Goal: Task Accomplishment & Management: Manage account settings

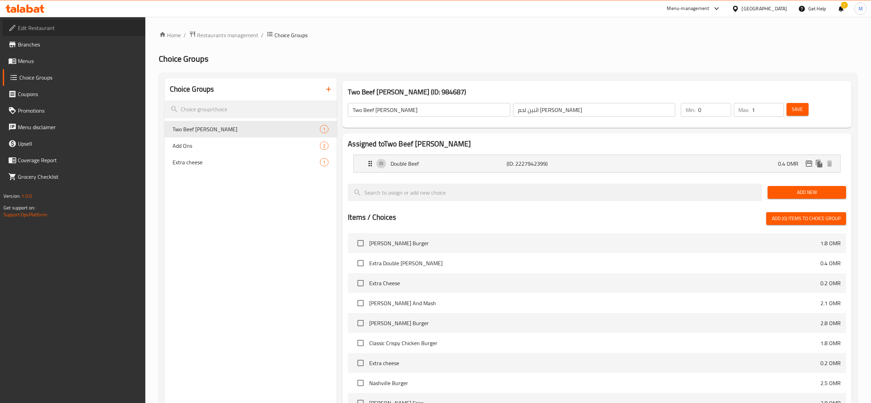
click at [36, 34] on link "Edit Restaurant" at bounding box center [74, 28] width 143 height 17
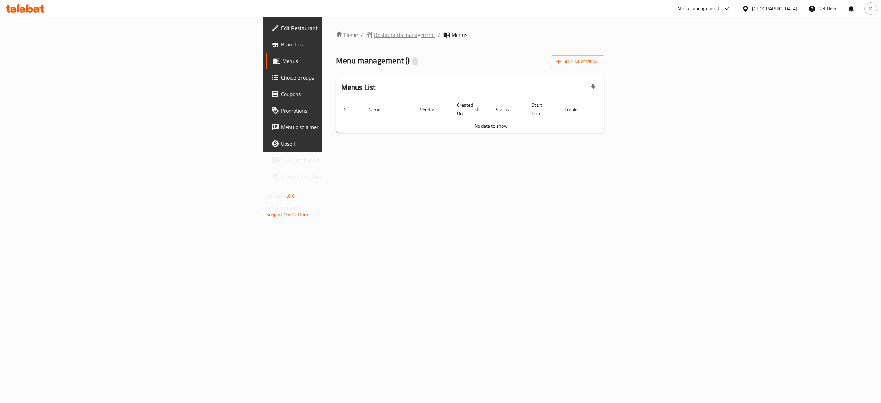
click at [374, 33] on span "Restaurants management" at bounding box center [404, 35] width 61 height 8
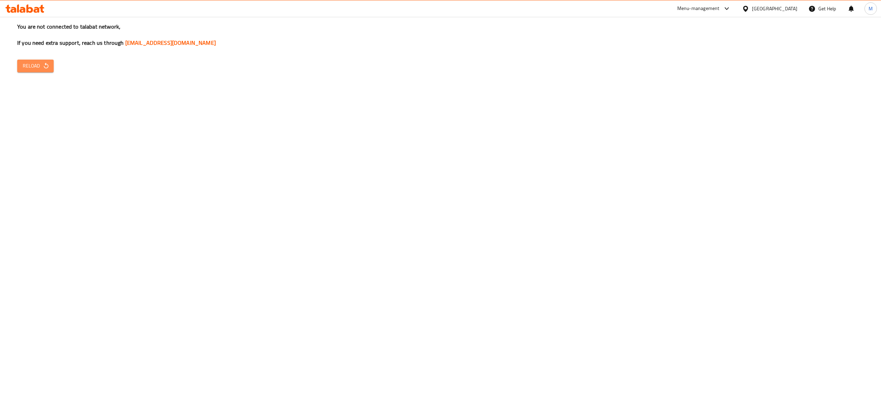
click at [45, 70] on span "Reload" at bounding box center [35, 66] width 25 height 9
click at [36, 69] on span "Reload" at bounding box center [35, 66] width 25 height 9
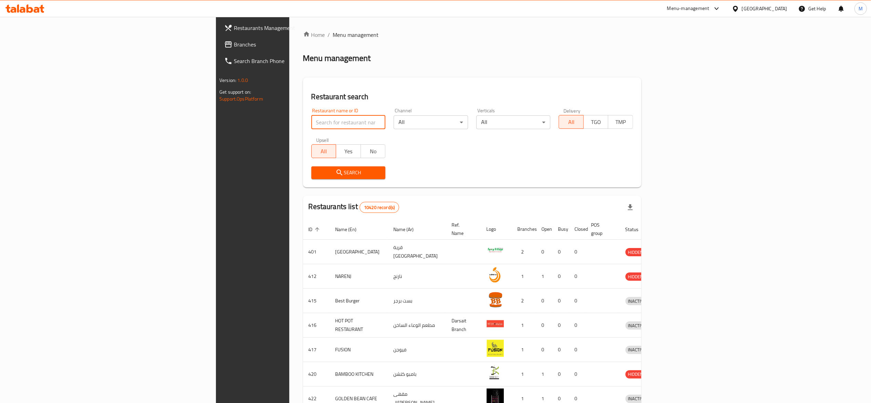
click at [311, 124] on input "search" at bounding box center [348, 122] width 74 height 14
type input "otto"
click button "Search" at bounding box center [348, 172] width 74 height 13
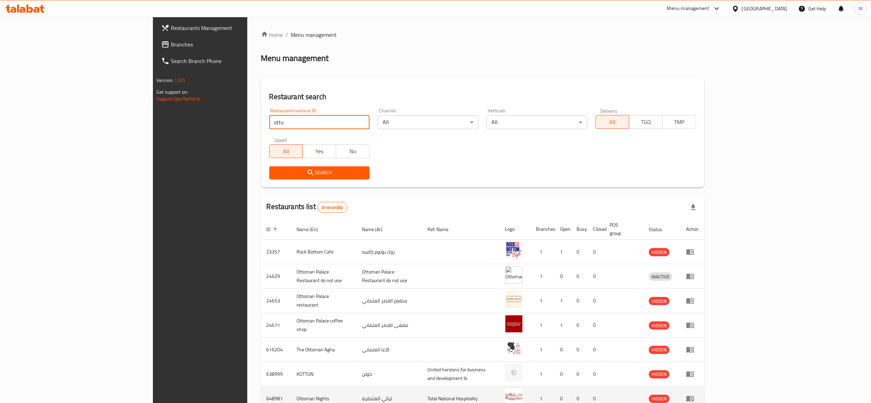
scroll to position [62, 0]
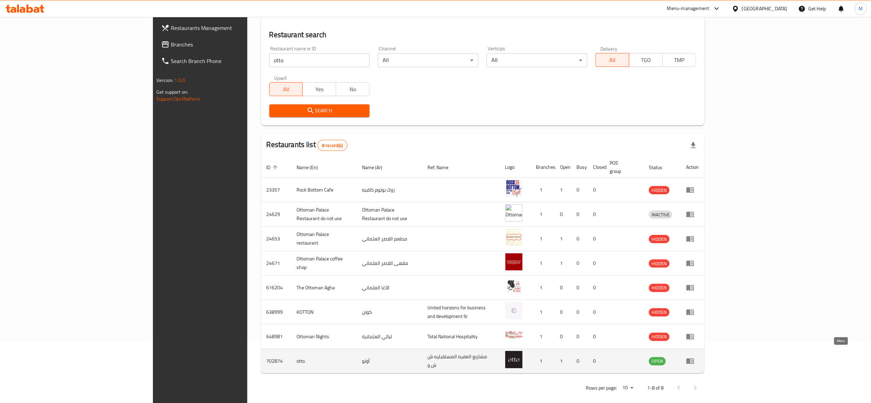
click at [693, 360] on icon "enhanced table" at bounding box center [691, 361] width 2 height 3
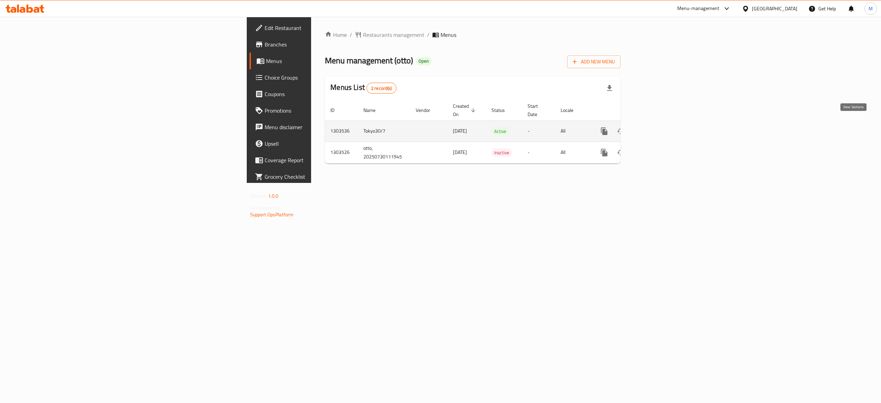
click at [662, 123] on link "enhanced table" at bounding box center [654, 131] width 17 height 17
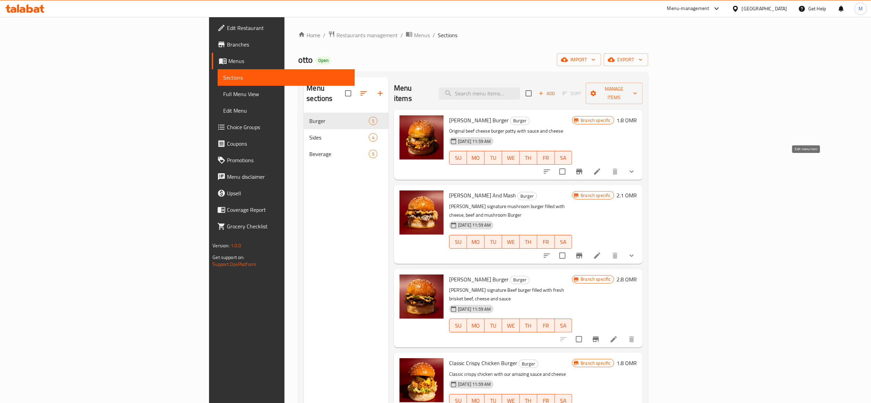
click at [601, 167] on icon at bounding box center [597, 171] width 8 height 8
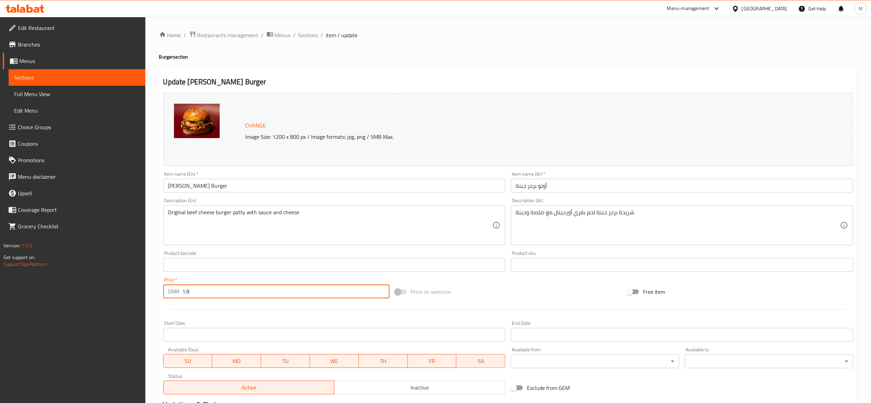
click at [226, 286] on input "1.8" at bounding box center [285, 291] width 207 height 14
type input "2.2"
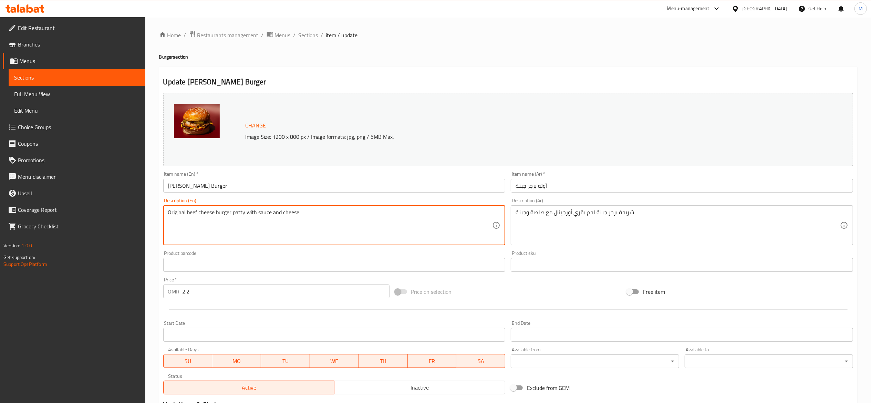
click at [325, 213] on textarea "Original beef cheese burger patty with sauce and cheese" at bounding box center [330, 225] width 324 height 33
click at [226, 191] on input "[PERSON_NAME] Burger" at bounding box center [334, 186] width 342 height 14
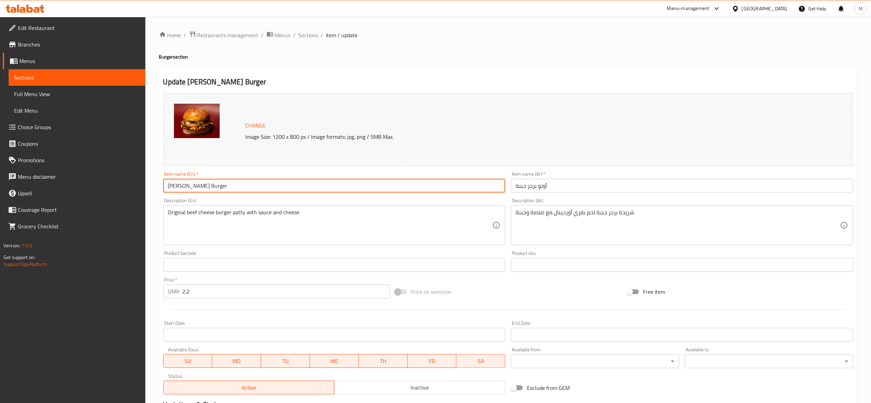
click at [178, 187] on input "[PERSON_NAME] Burger" at bounding box center [334, 186] width 342 height 14
type input "Otto Double Cheese Burger"
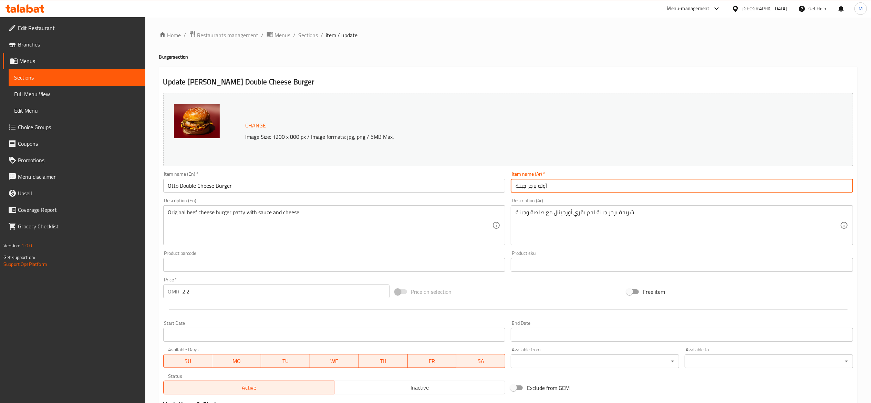
click at [558, 187] on input "أوتو برجر جبنة" at bounding box center [681, 186] width 342 height 14
click at [513, 188] on input "أوتو برجر جبنة" at bounding box center [681, 186] width 342 height 14
click at [537, 186] on input "أوتو برجر جبنة" at bounding box center [681, 186] width 342 height 14
type input "أوتو دبل برجر جبنة"
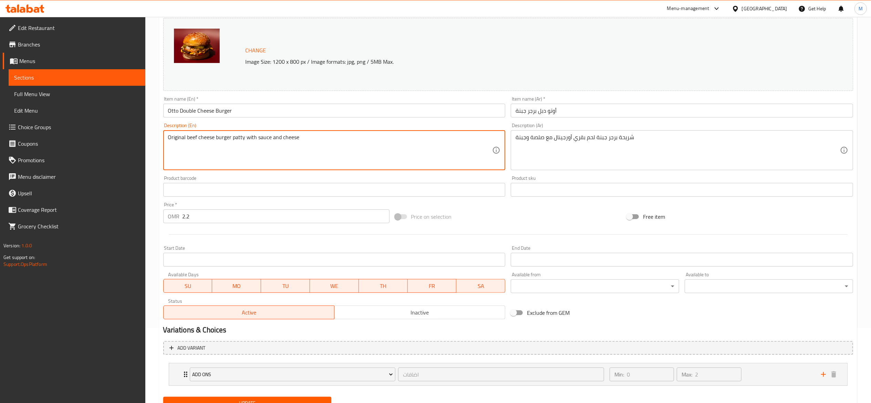
scroll to position [105, 0]
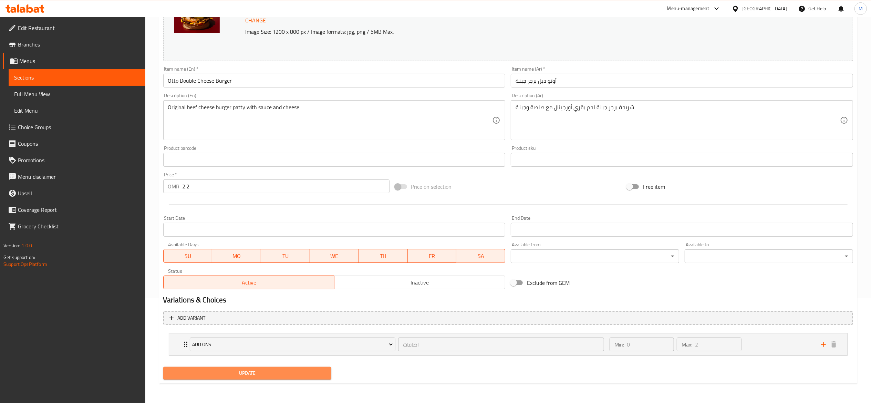
click at [281, 369] on span "Update" at bounding box center [247, 373] width 157 height 9
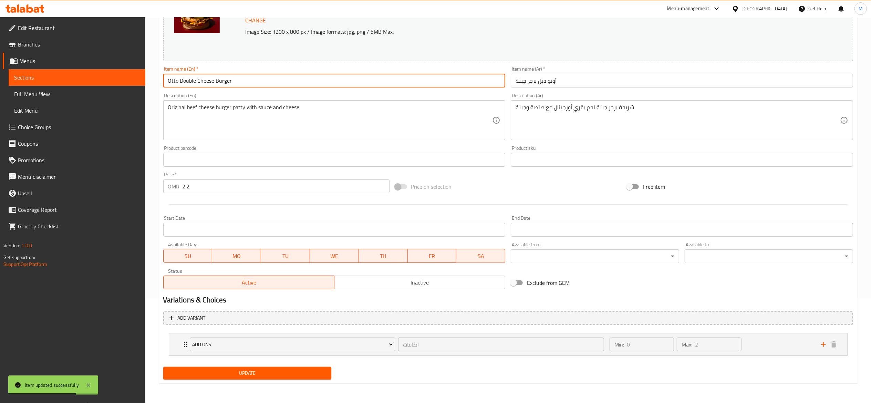
click at [198, 83] on input "Otto Double Cheese Burger" at bounding box center [334, 81] width 342 height 14
type input "[PERSON_NAME] Burger"
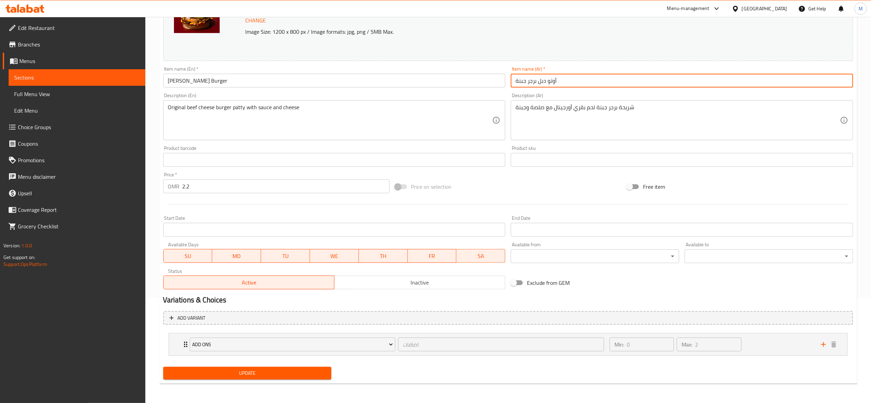
drag, startPoint x: 539, startPoint y: 77, endPoint x: 546, endPoint y: 86, distance: 11.5
click at [546, 86] on input "أوتو دبل برجر جبنة" at bounding box center [681, 81] width 342 height 14
type input "أوتو برجر جبنة"
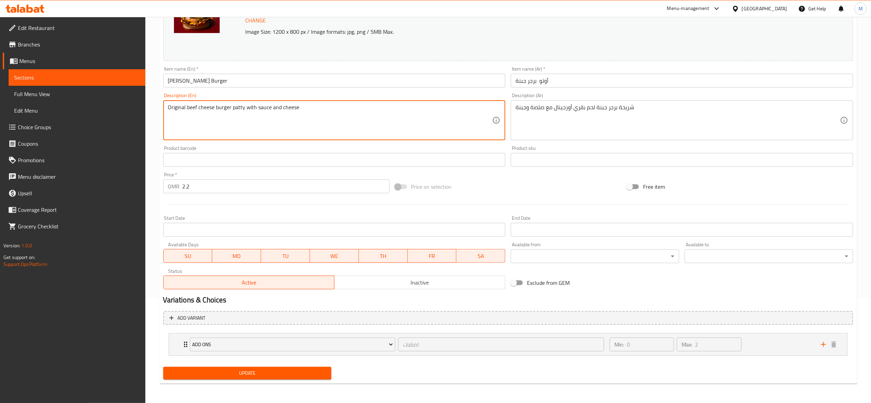
click at [188, 114] on textarea "Original beef cheese burger patty with sauce and cheese" at bounding box center [330, 120] width 324 height 33
type textarea "Original Double beef cheese burger patty with sauce and cheese"
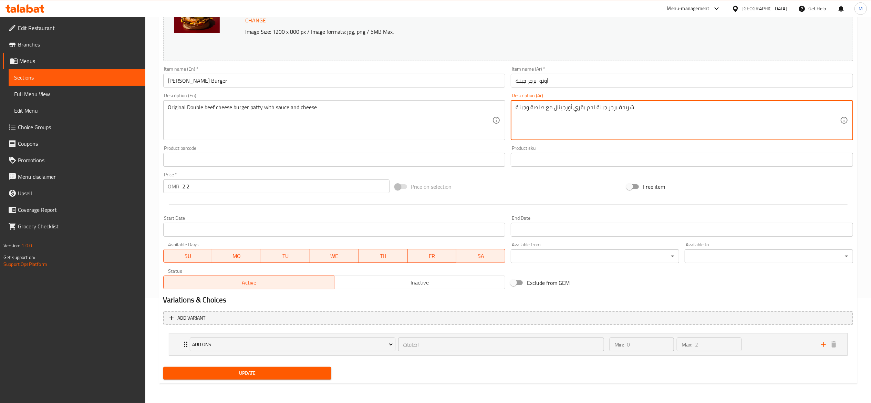
drag, startPoint x: 620, startPoint y: 108, endPoint x: 616, endPoint y: 113, distance: 5.9
click at [616, 113] on textarea "شريحة برجر جبنة لحم بقري أورجينال مع صلصة وجبنة" at bounding box center [677, 120] width 324 height 33
type textarea "شريحتين برجر جبنة لحم بقري أورجينال مع صلصة وجبنة"
click at [232, 373] on span "Update" at bounding box center [247, 373] width 157 height 9
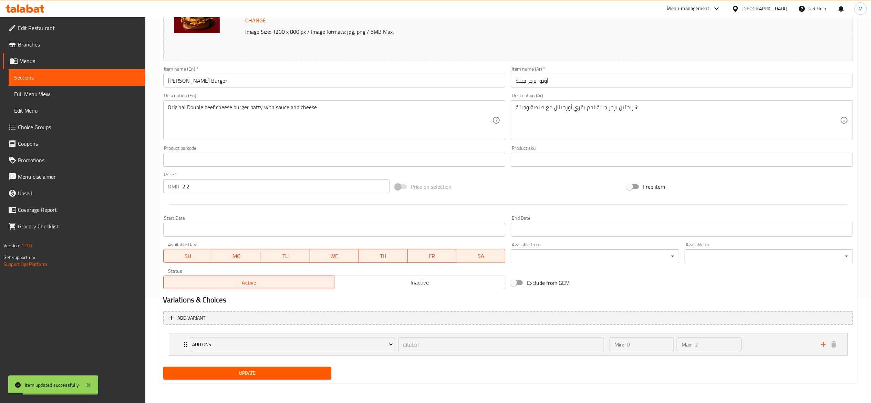
click at [78, 80] on span "Sections" at bounding box center [77, 77] width 126 height 8
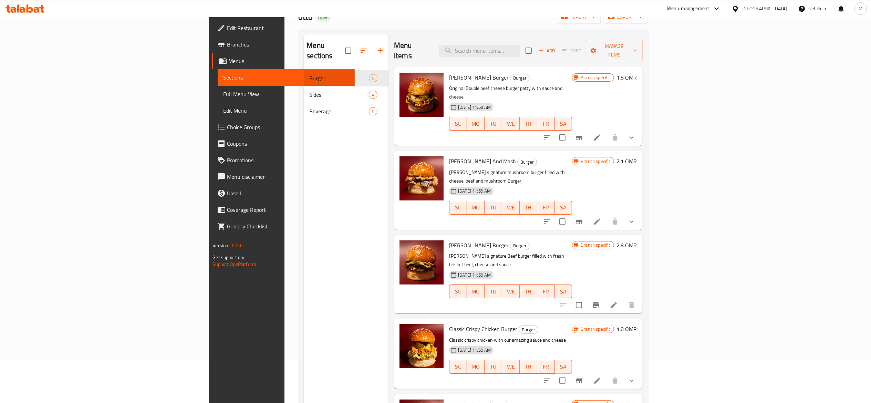
scroll to position [42, 0]
click at [607, 216] on li at bounding box center [596, 222] width 19 height 12
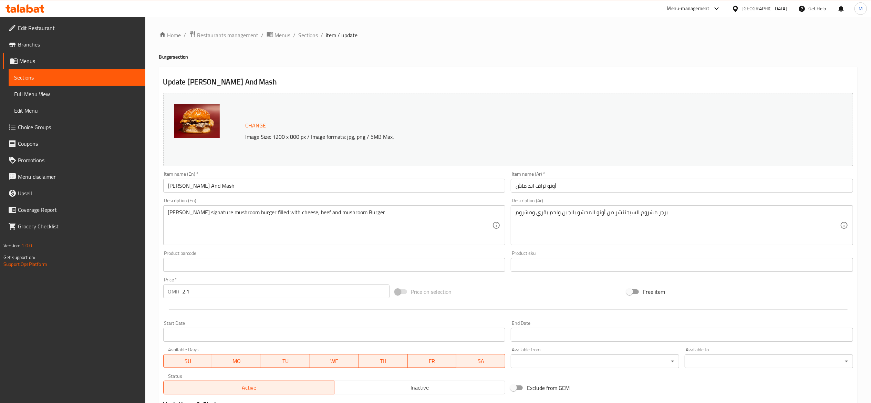
click at [165, 214] on div "[PERSON_NAME] signature mushroom burger filled with cheese, beef and mushroom B…" at bounding box center [334, 225] width 342 height 40
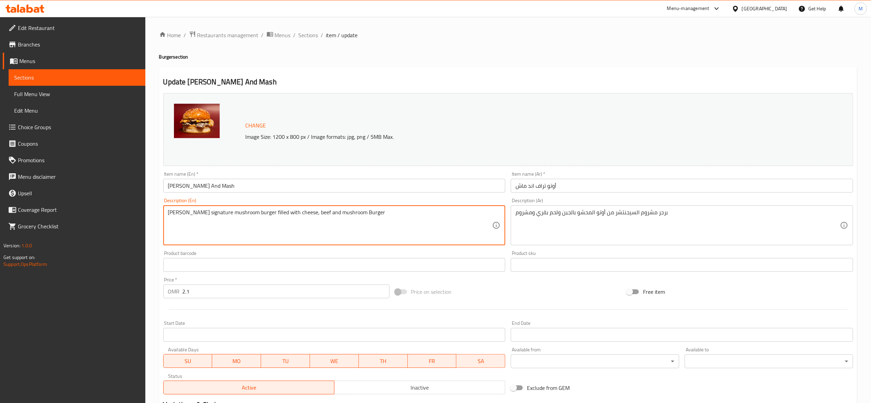
click at [182, 213] on textarea "[PERSON_NAME] signature mushroom burger filled with cheese, beef and mushroom B…" at bounding box center [330, 225] width 324 height 33
click at [231, 222] on textarea "[PERSON_NAME] signature mushroom burger filled with cheese, beef and mushroom B…" at bounding box center [330, 225] width 324 height 33
type textarea "[PERSON_NAME] signature mushroom double burger filled with cheese, beef and mus…"
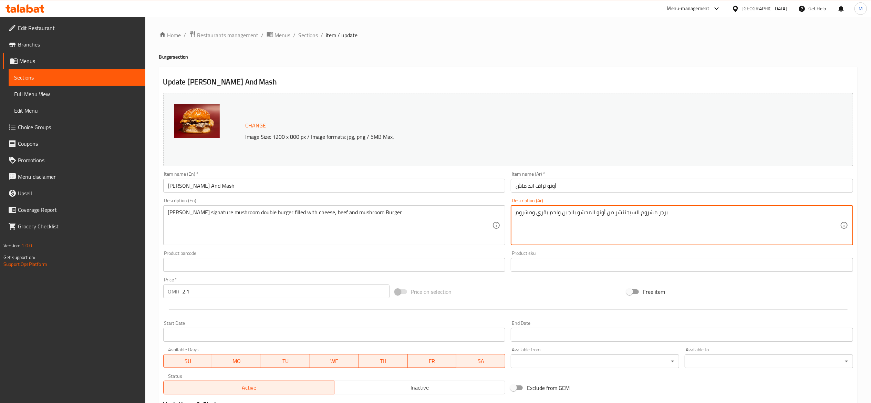
click at [536, 215] on textarea "برجر مشروم السيجنتشر من أوتو المحشو بالجبن ولحم بقري ومشروم" at bounding box center [677, 225] width 324 height 33
type textarea "برجر مشروم السيجنتشر من أوتو المحشو بالجبن ولحم بقري شريحتين ومشروم"
click at [234, 296] on input "2.1" at bounding box center [285, 291] width 207 height 14
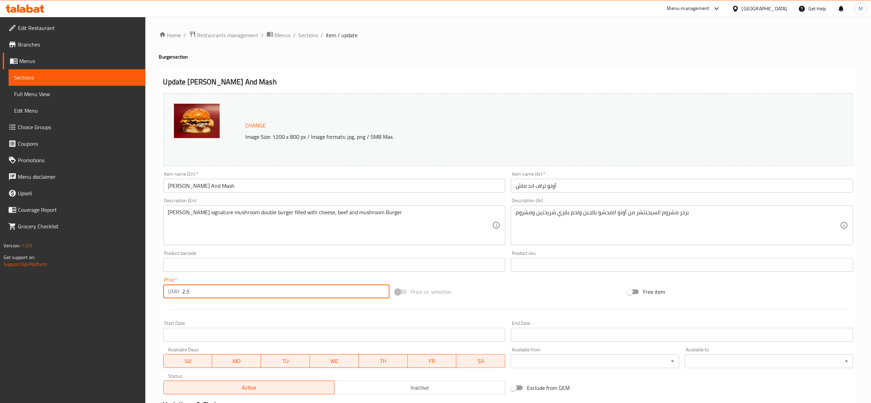
scroll to position [105, 0]
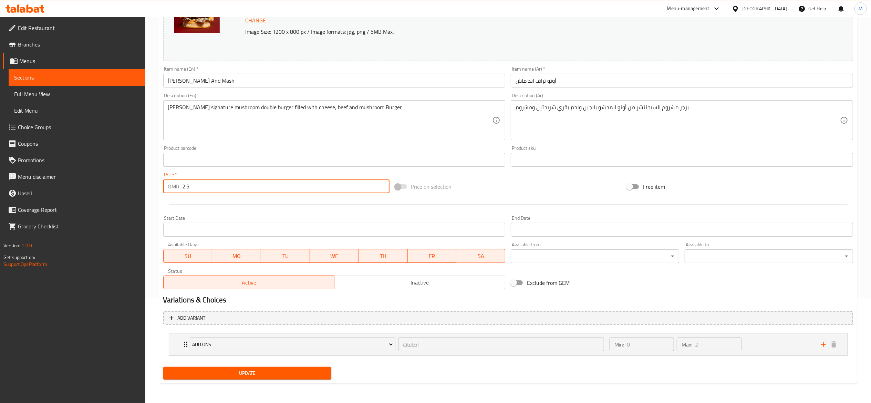
type input "2.5"
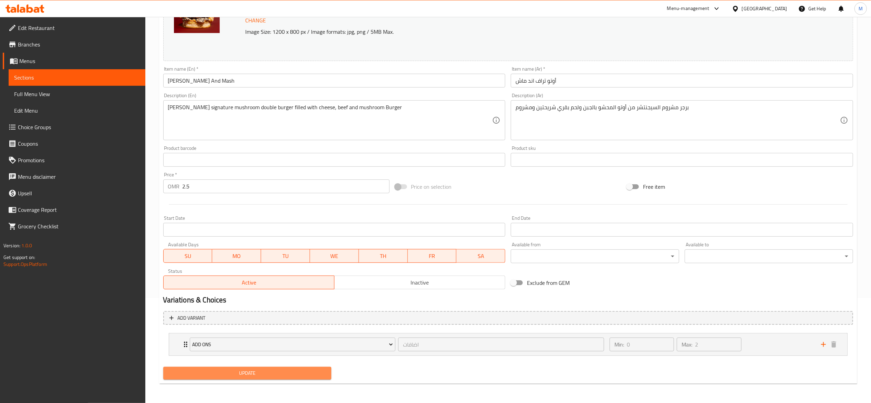
click at [231, 368] on button "Update" at bounding box center [247, 373] width 168 height 13
